Goal: Find contact information: Obtain details needed to contact an individual or organization

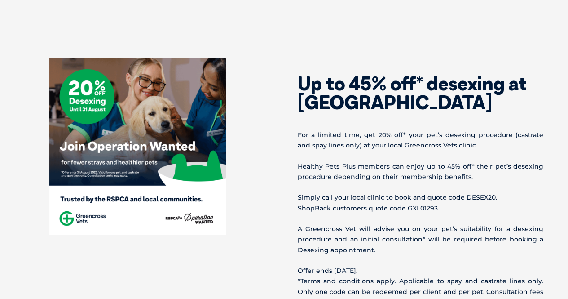
scroll to position [314, 0]
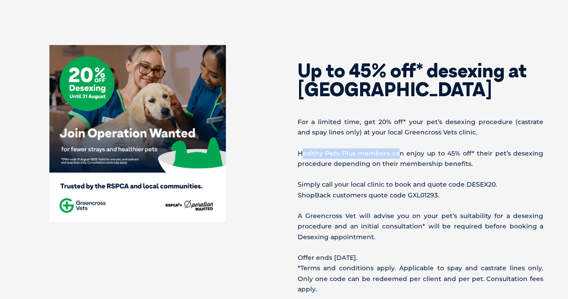
drag, startPoint x: 302, startPoint y: 155, endPoint x: 399, endPoint y: 152, distance: 97.1
click at [399, 152] on p "Healthy Pets Plus members can enjoy up to 45% off* their pet’s desexing procedu…" at bounding box center [421, 158] width 246 height 21
click at [408, 146] on div "Up to 45% off* desexing at Greencross Vets For a limited time, get 20% off* you…" at bounding box center [421, 188] width 275 height 287
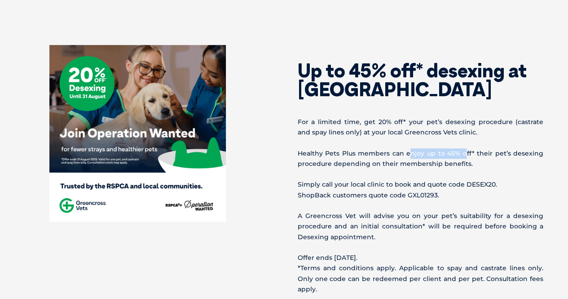
drag, startPoint x: 467, startPoint y: 149, endPoint x: 410, endPoint y: 155, distance: 57.4
click at [410, 155] on p "Healthy Pets Plus members can enjoy up to 45% off* their pet’s desexing procedu…" at bounding box center [421, 158] width 246 height 21
click at [498, 172] on div "Up to 45% off* desexing at Greencross Vets For a limited time, get 20% off* you…" at bounding box center [421, 188] width 275 height 287
drag, startPoint x: 298, startPoint y: 194, endPoint x: 454, endPoint y: 191, distance: 155.4
click at [454, 191] on p "Simply call your local clinic to book and quote code DESEX20. ShopBack customer…" at bounding box center [421, 189] width 246 height 21
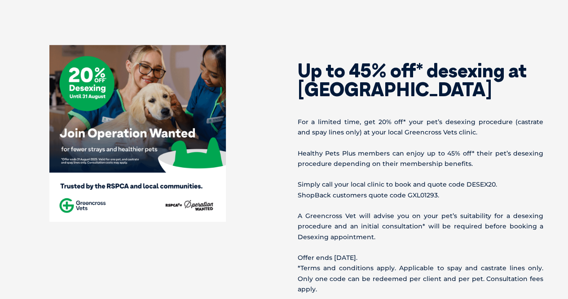
click at [451, 199] on p "Simply call your local clinic to book and quote code DESEX20. ShopBack customer…" at bounding box center [421, 189] width 246 height 21
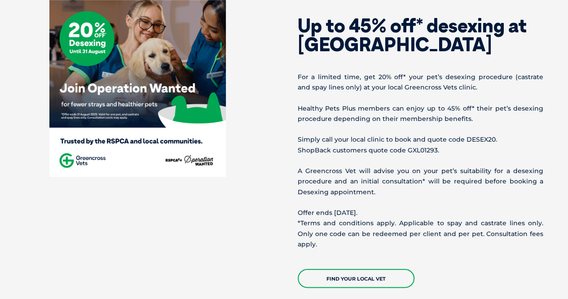
scroll to position [404, 0]
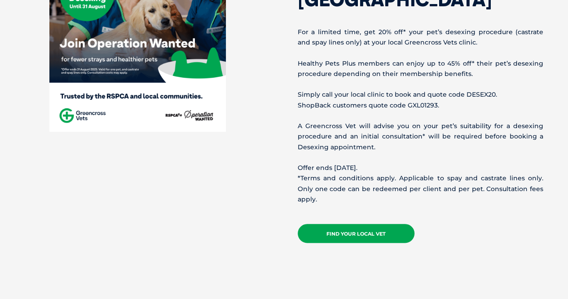
click at [388, 224] on link "Find your local vet" at bounding box center [356, 233] width 117 height 19
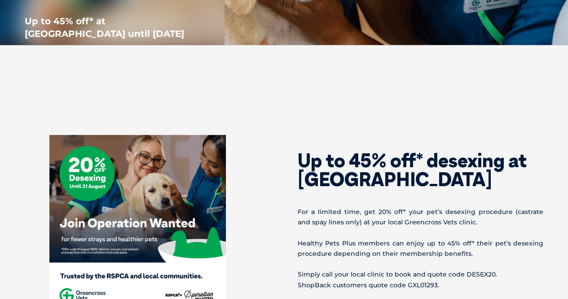
scroll to position [314, 0]
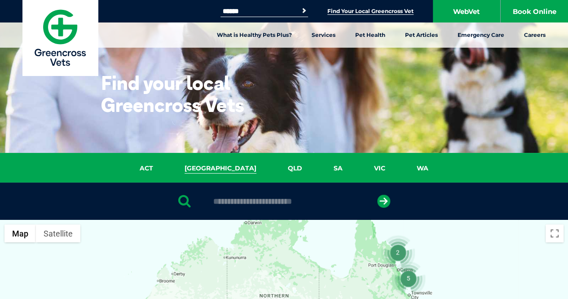
click at [230, 164] on link "[GEOGRAPHIC_DATA]" at bounding box center [220, 168] width 103 height 10
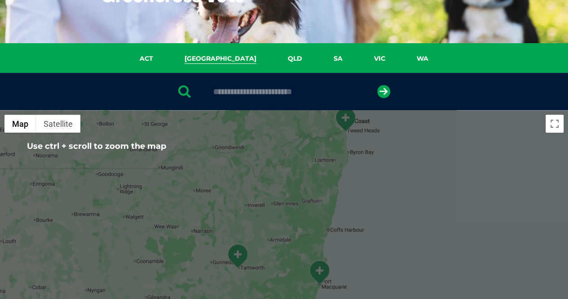
scroll to position [71, 0]
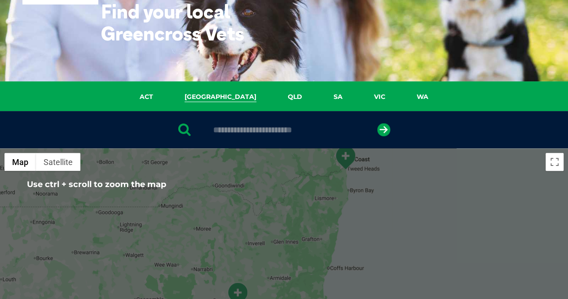
click at [240, 131] on input "text" at bounding box center [284, 129] width 150 height 9
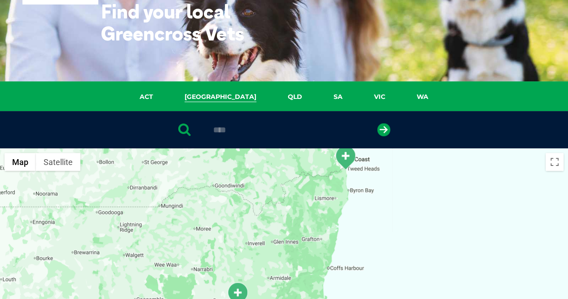
type input "****"
click at [377, 123] on button "submit" at bounding box center [383, 129] width 13 height 13
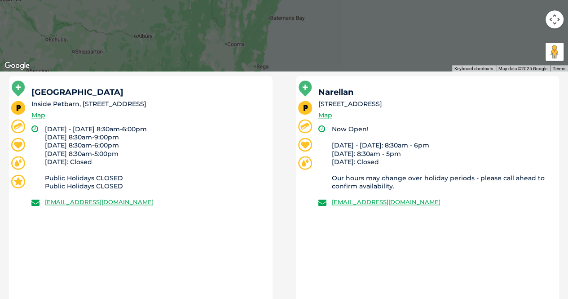
scroll to position [539, 0]
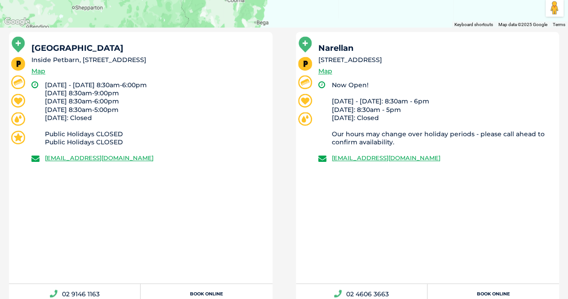
drag, startPoint x: 54, startPoint y: 58, endPoint x: 168, endPoint y: 62, distance: 114.6
click at [168, 62] on li "Inside Petbarn, [STREET_ADDRESS]" at bounding box center [147, 59] width 233 height 9
click at [194, 88] on li "[DATE] - [DATE] 8:30am-6:00pm [DATE] 8:30am-9:00pm [DATE] 8:30am-6:00pm [DATE] …" at bounding box center [155, 114] width 220 height 66
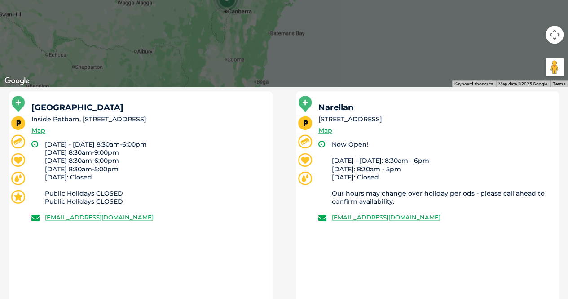
scroll to position [494, 0]
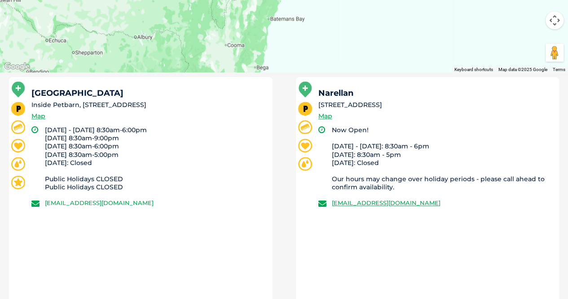
click at [154, 201] on link "[EMAIL_ADDRESS][DOMAIN_NAME]" at bounding box center [99, 202] width 109 height 7
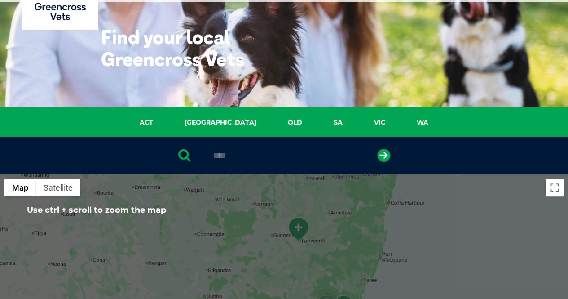
scroll to position [0, 0]
